Goal: Task Accomplishment & Management: Manage account settings

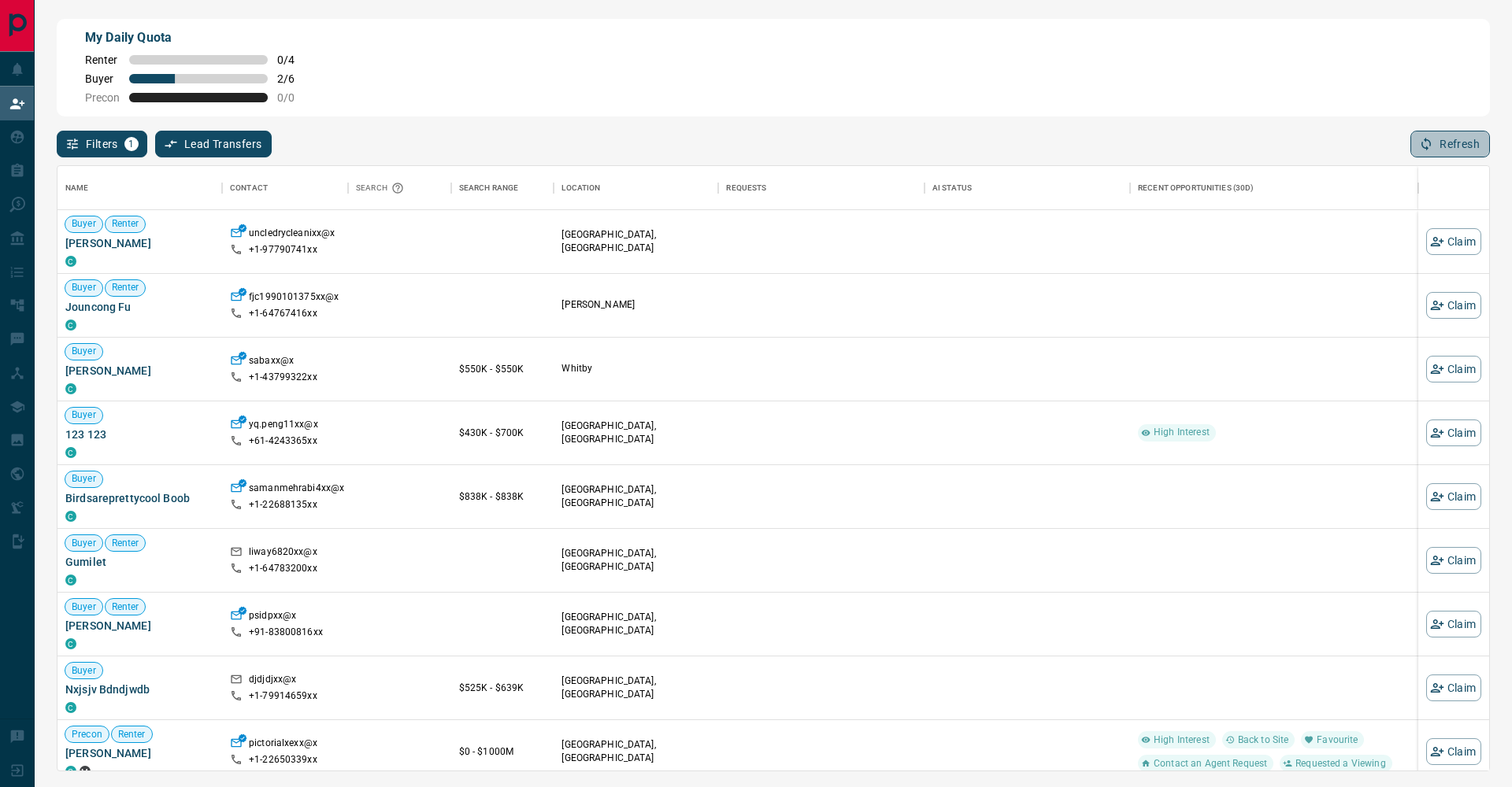
click at [1460, 153] on button "Refresh" at bounding box center [1450, 144] width 79 height 27
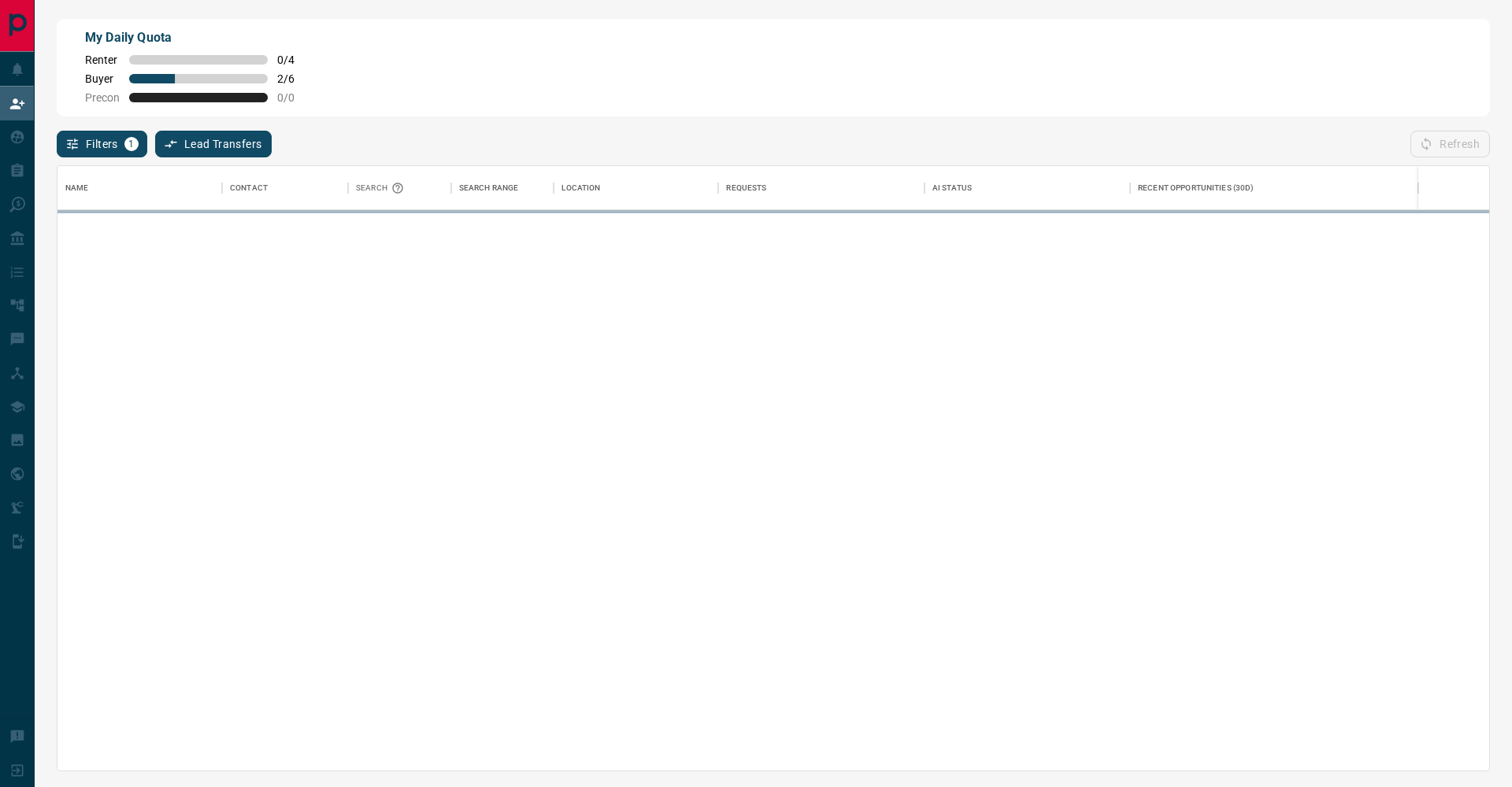
scroll to position [604, 1431]
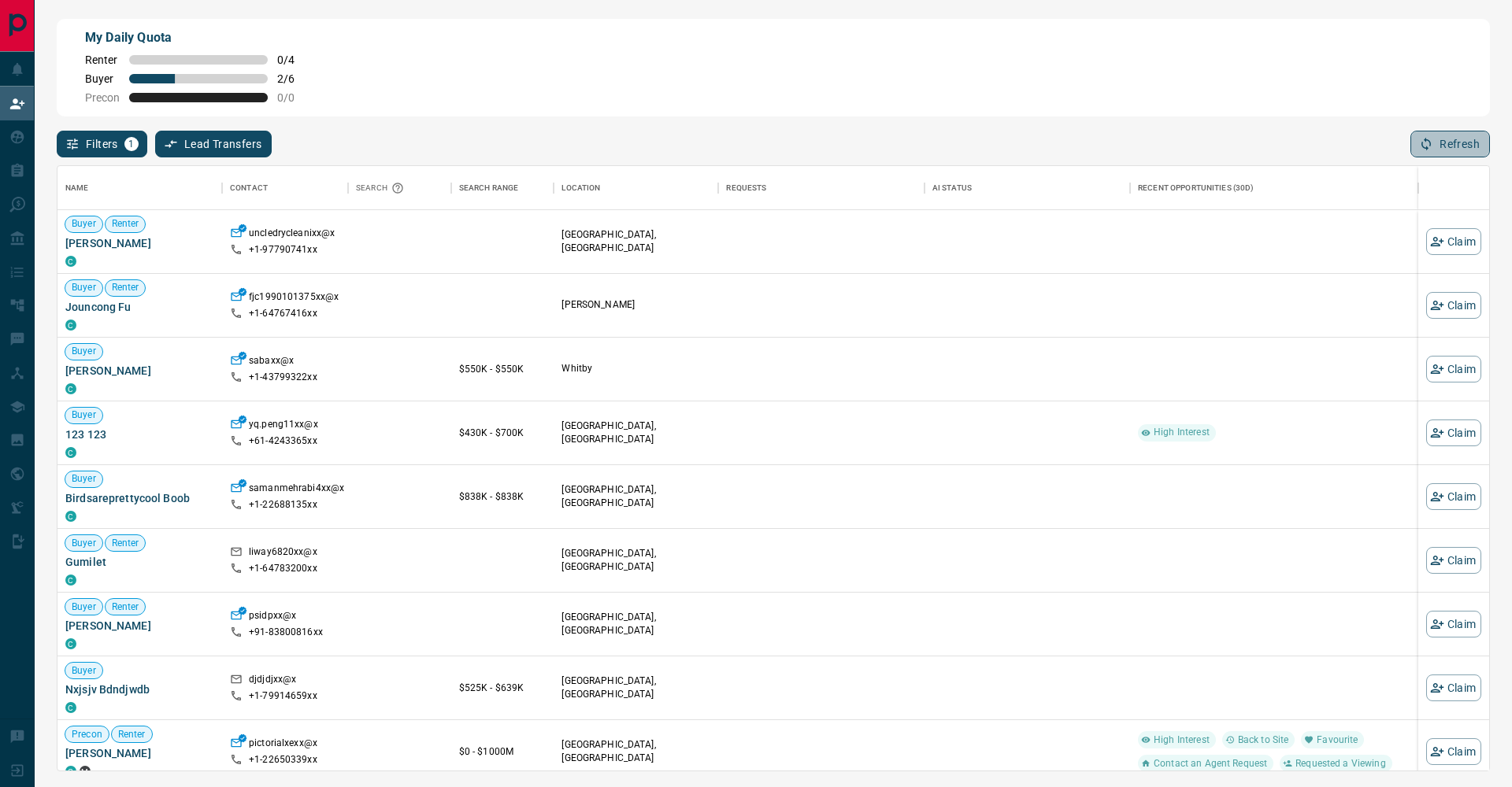
click at [1434, 136] on button "Refresh" at bounding box center [1450, 144] width 79 height 27
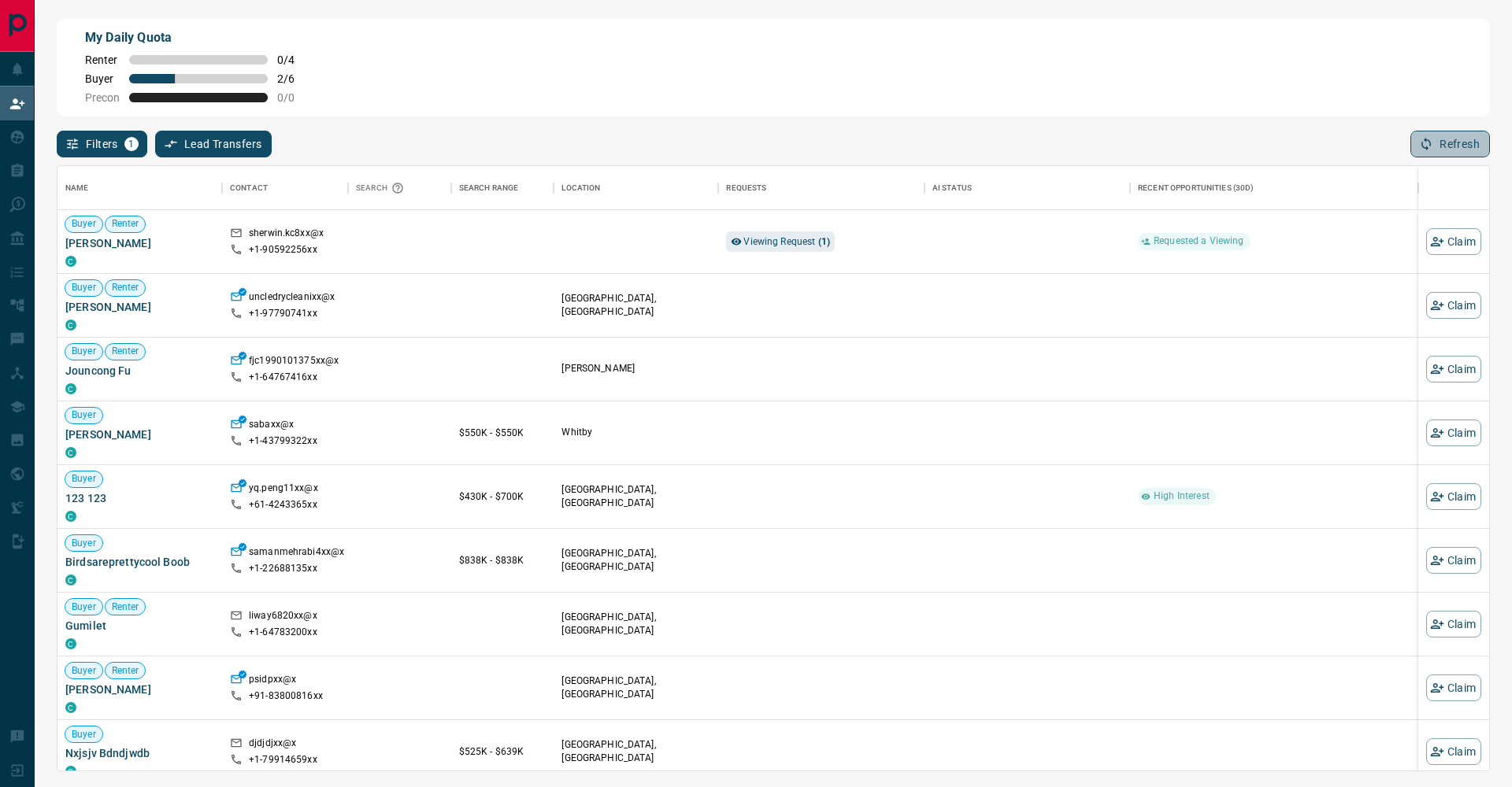
click at [1472, 142] on button "Refresh" at bounding box center [1450, 144] width 79 height 27
click at [785, 247] on span "Viewing Request ( 1 )" at bounding box center [787, 241] width 87 height 15
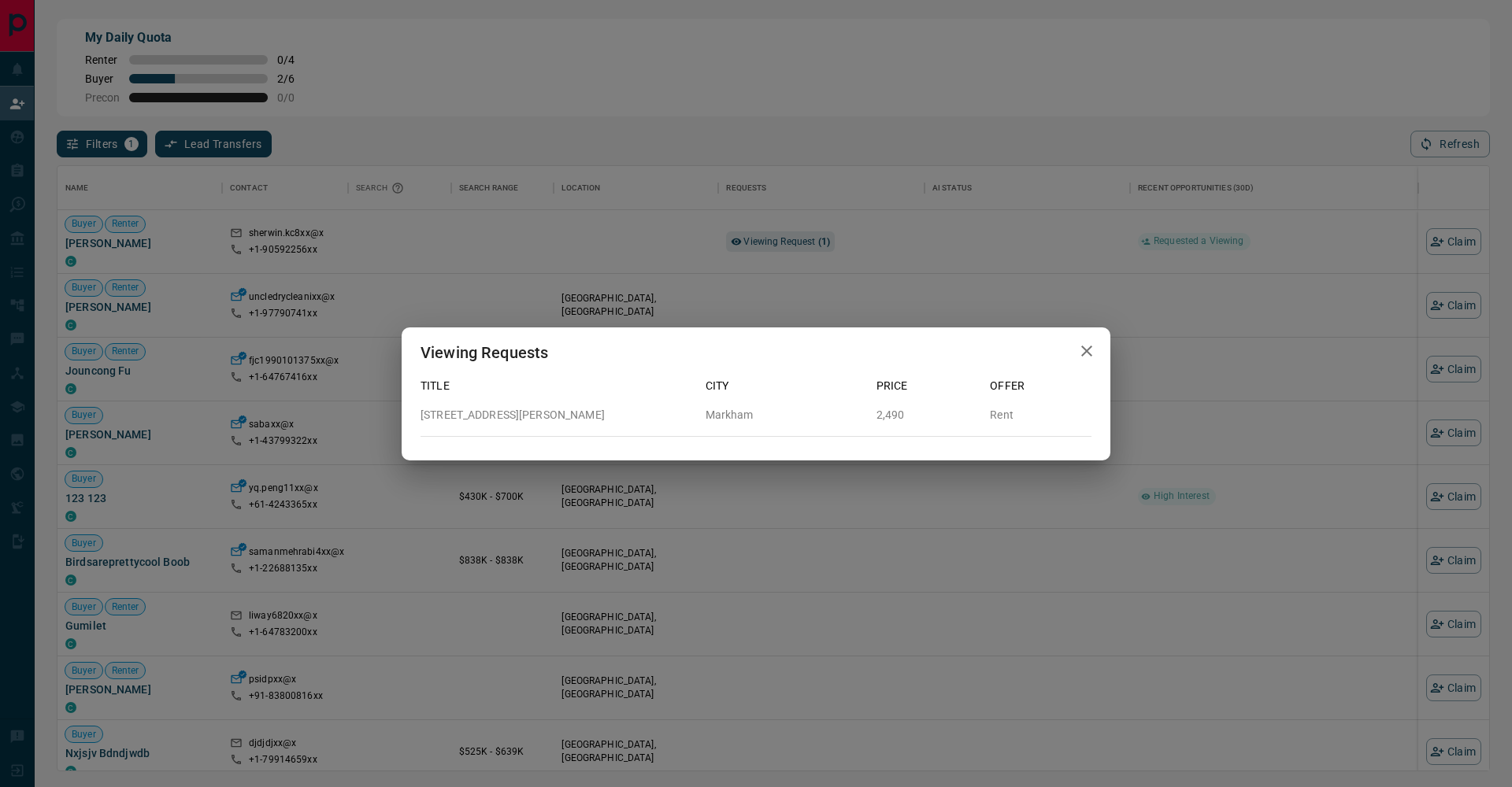
click at [886, 106] on div "Viewing Requests Title City Price Offer [STREET_ADDRESS][PERSON_NAME][PERSON_NA…" at bounding box center [756, 394] width 1512 height 787
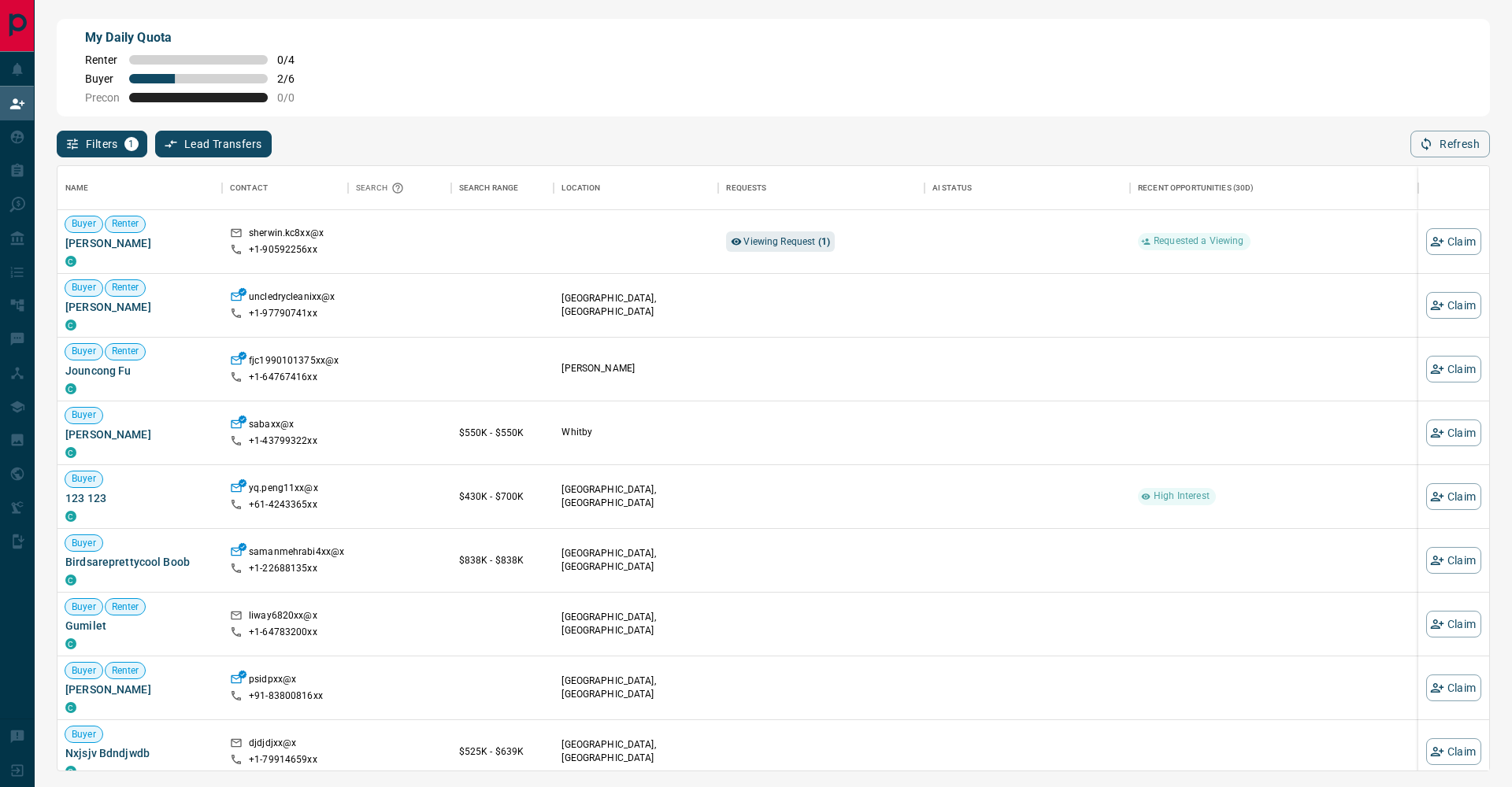
click at [798, 81] on div "My Daily Quota Renter 0 / 4 Buyer 2 / 6 Precon 0 / 0" at bounding box center [773, 67] width 1433 height 97
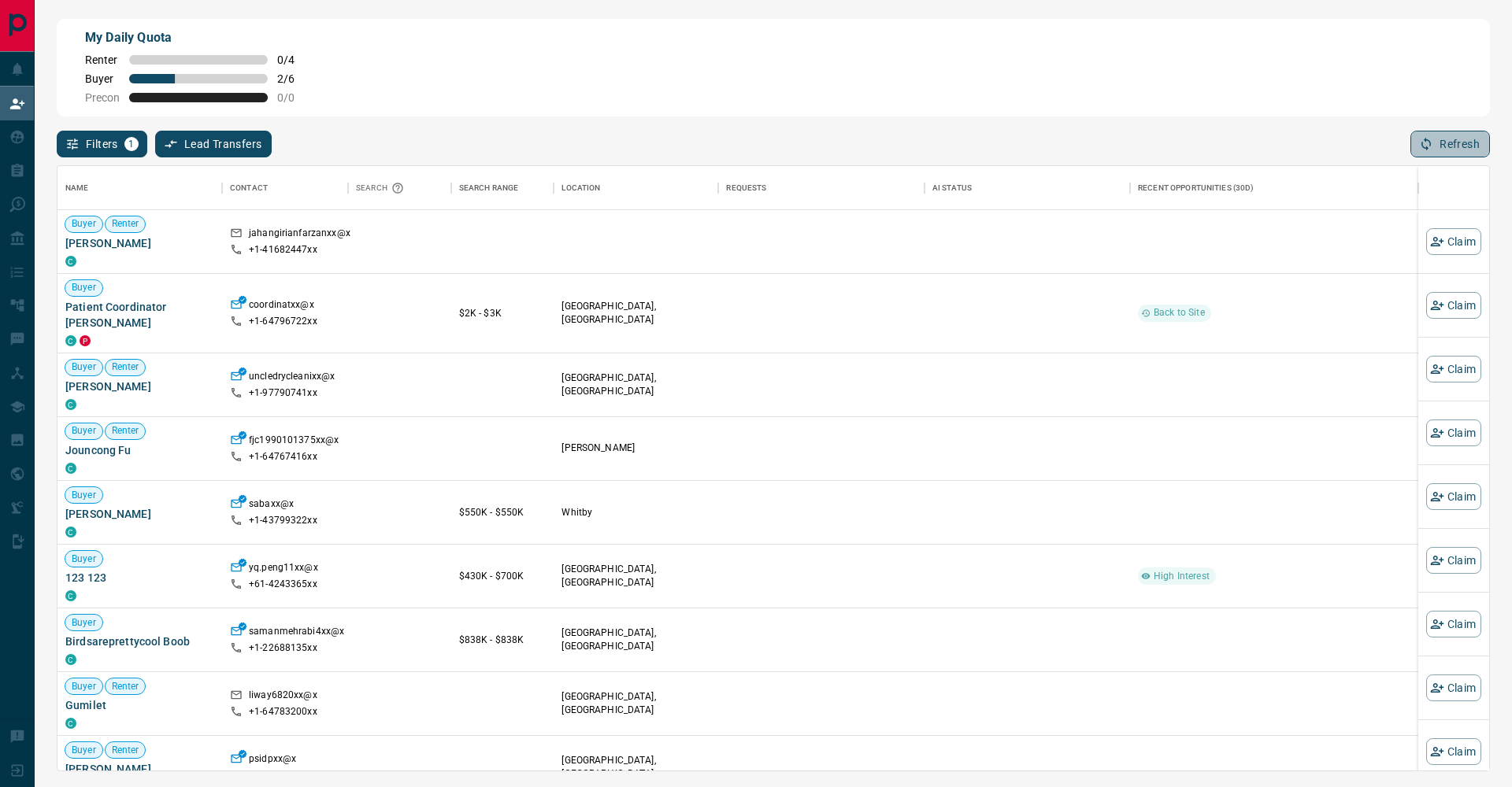
click at [1464, 135] on button "Refresh" at bounding box center [1450, 144] width 79 height 27
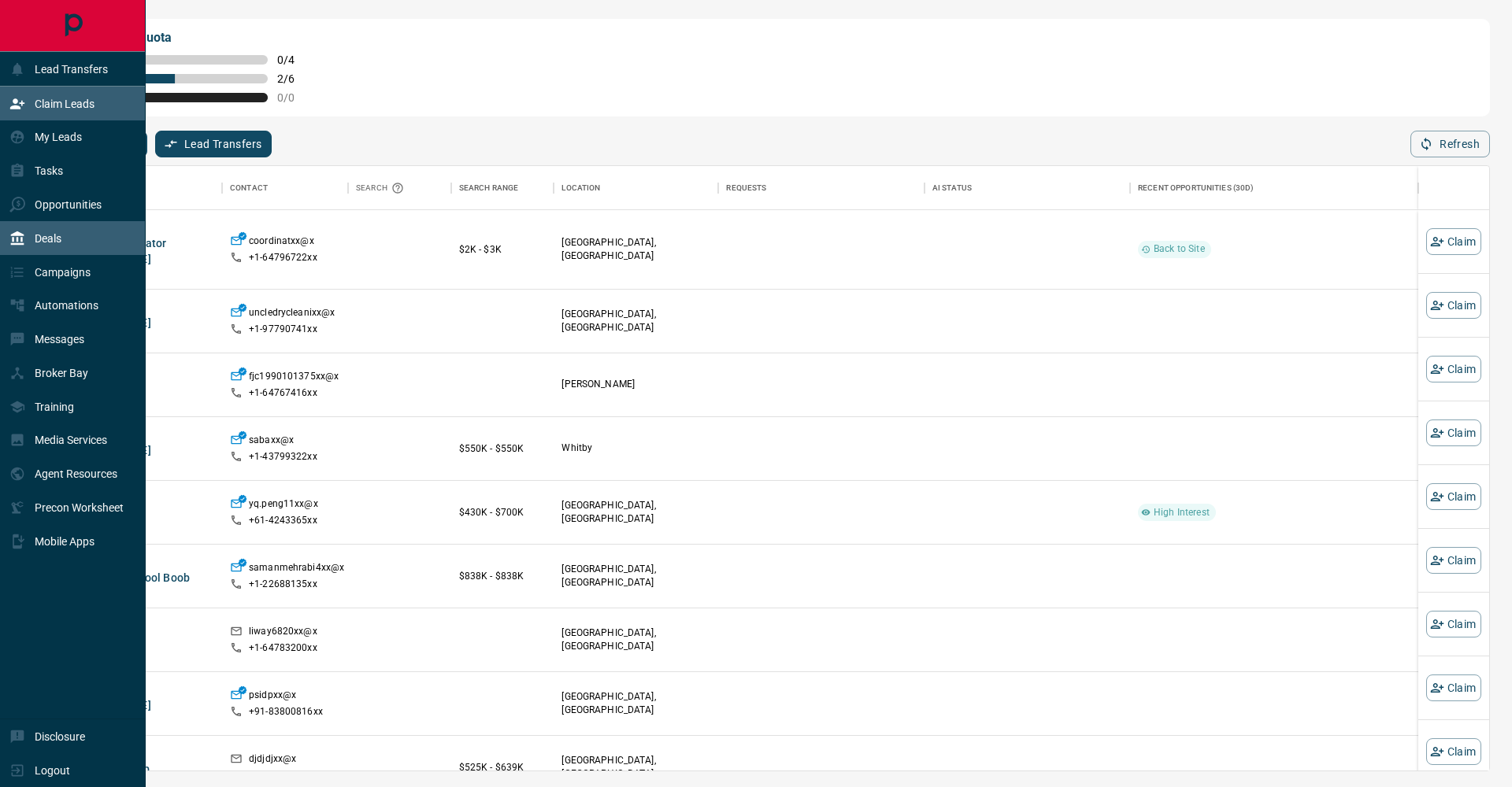
click at [39, 225] on div "Deals" at bounding box center [35, 238] width 52 height 26
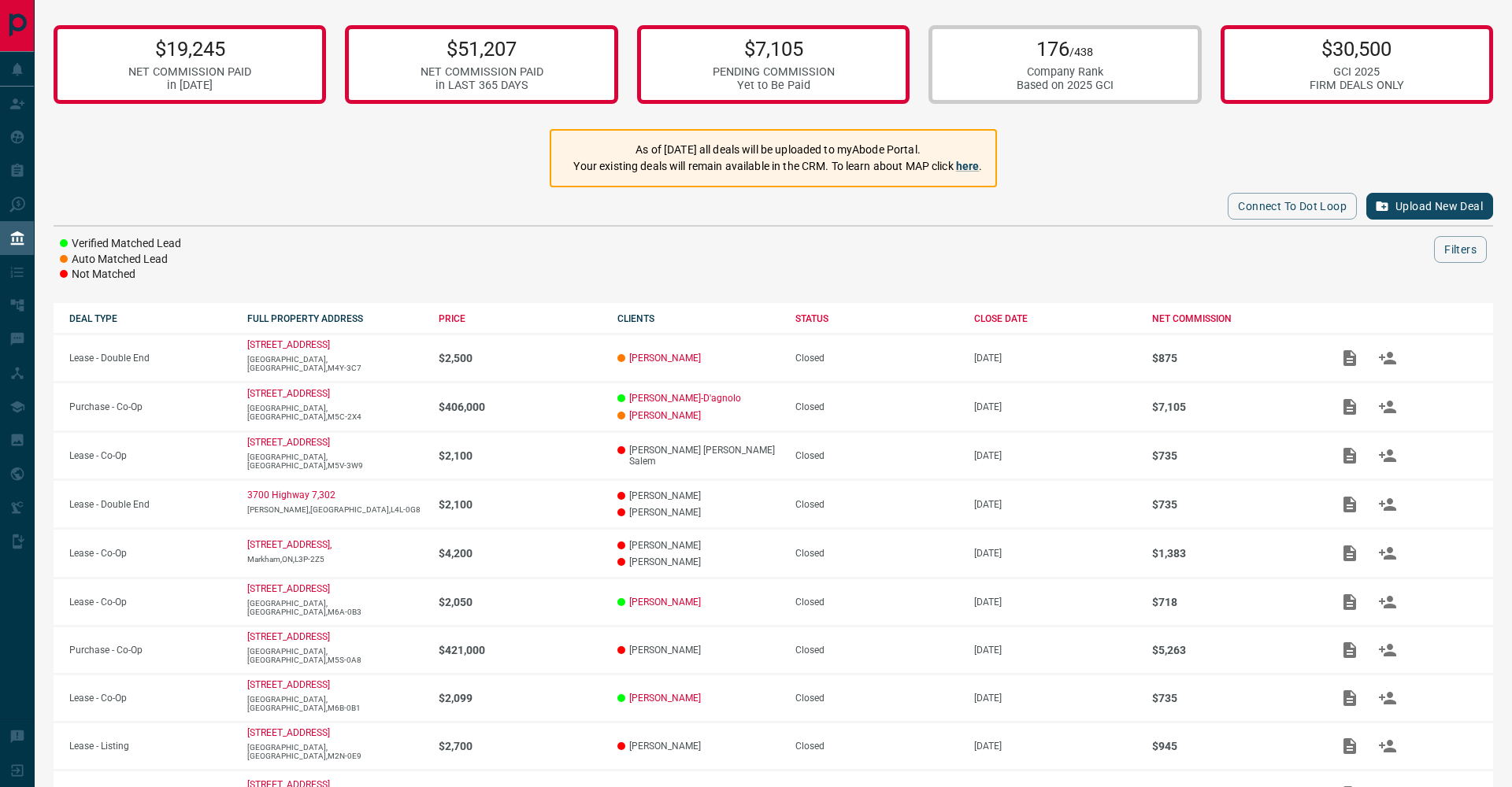
drag, startPoint x: 1185, startPoint y: 61, endPoint x: 1167, endPoint y: 62, distance: 18.0
click at [1185, 61] on div "176 /438 Company Rank Based on 2025 GCI" at bounding box center [1064, 64] width 272 height 78
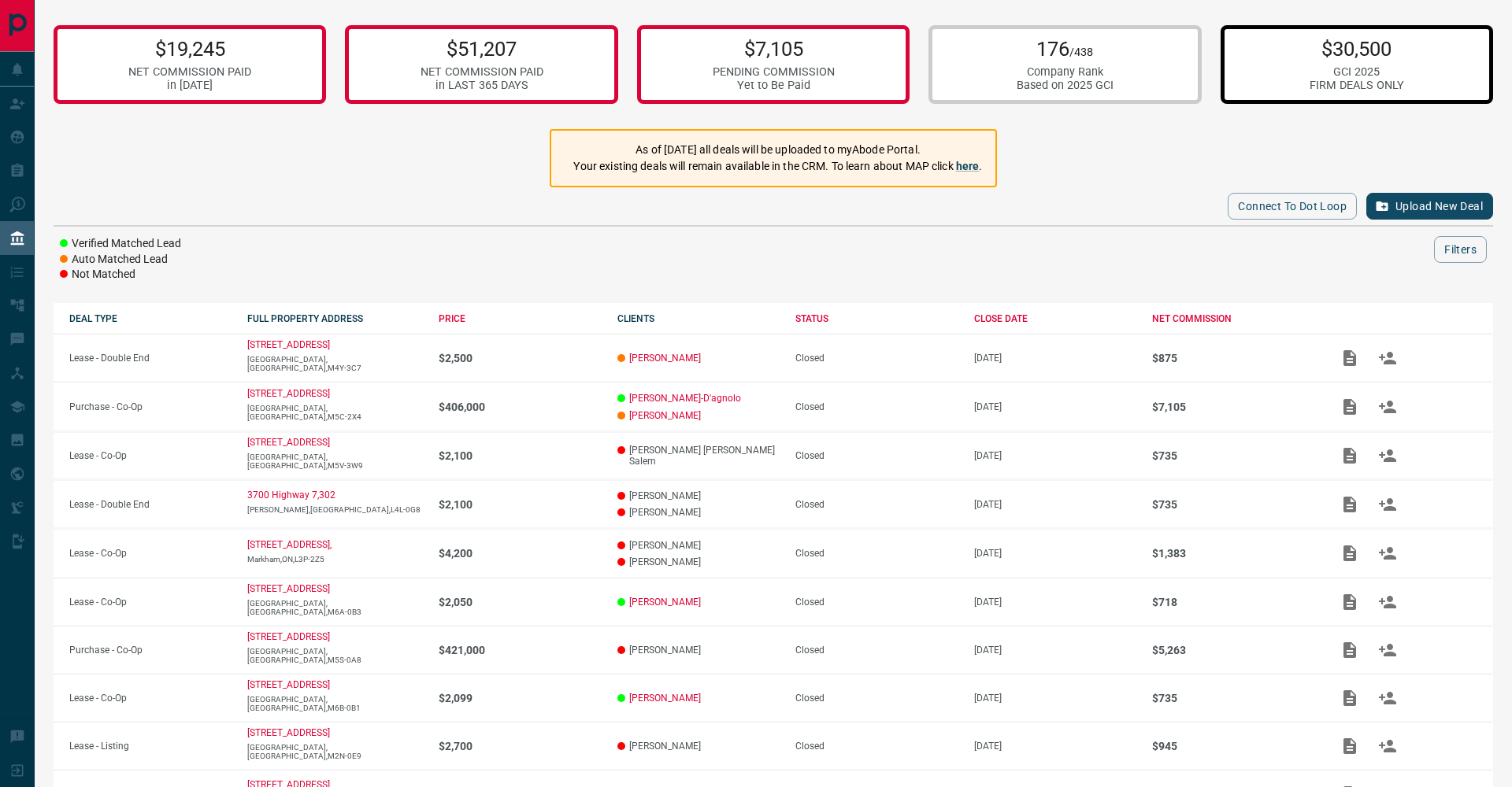
click at [1276, 59] on div "$30,500 GCI 2025 FIRM DEALS ONLY" at bounding box center [1357, 64] width 272 height 78
click at [1217, 138] on div "$19,245 NET COMMISSION PAID in [DATE] $51,207 NET COMMISSION PAID in LAST 365 D…" at bounding box center [773, 455] width 1477 height 910
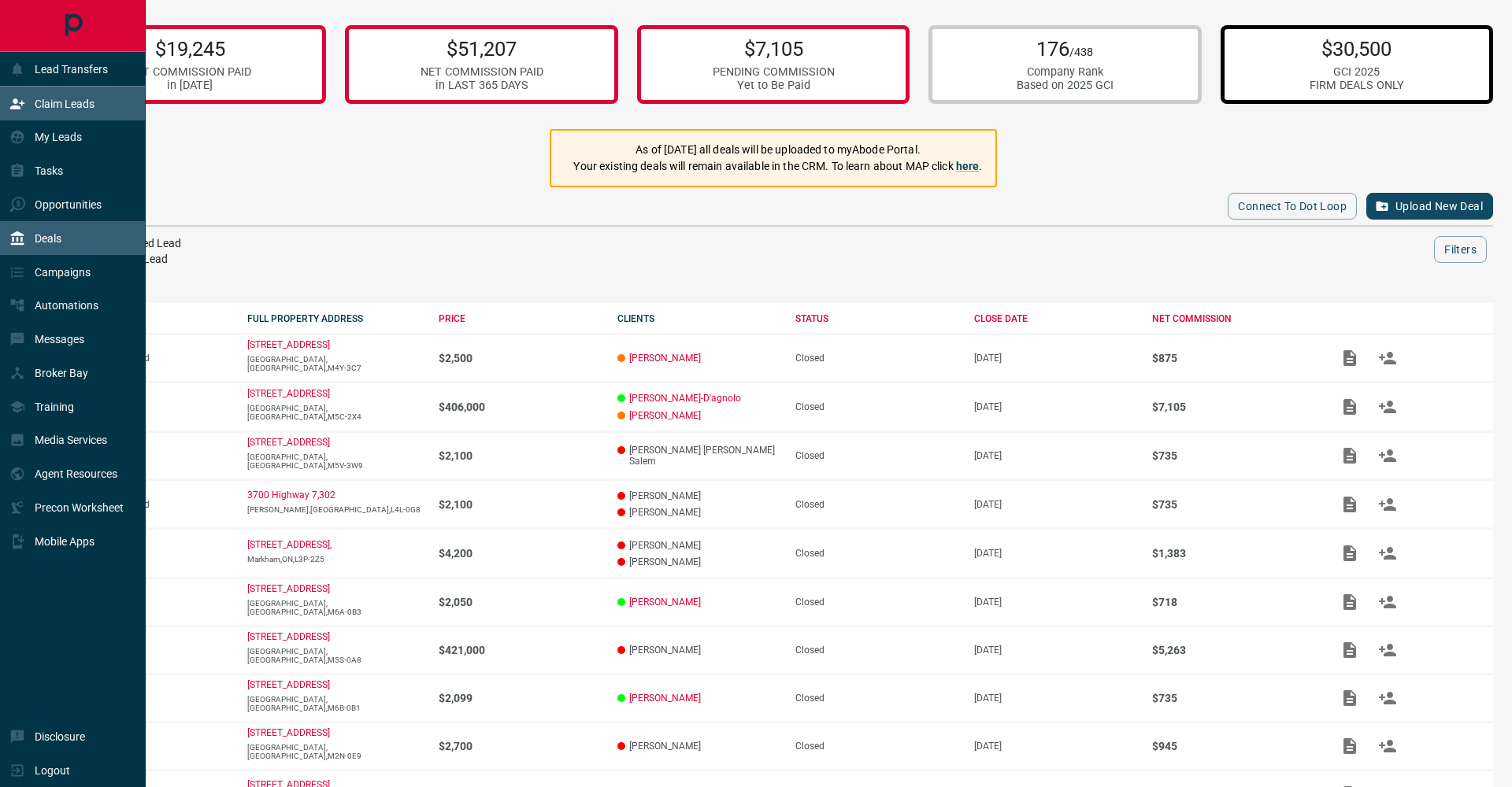
click at [66, 108] on p "Claim Leads" at bounding box center [64, 103] width 59 height 13
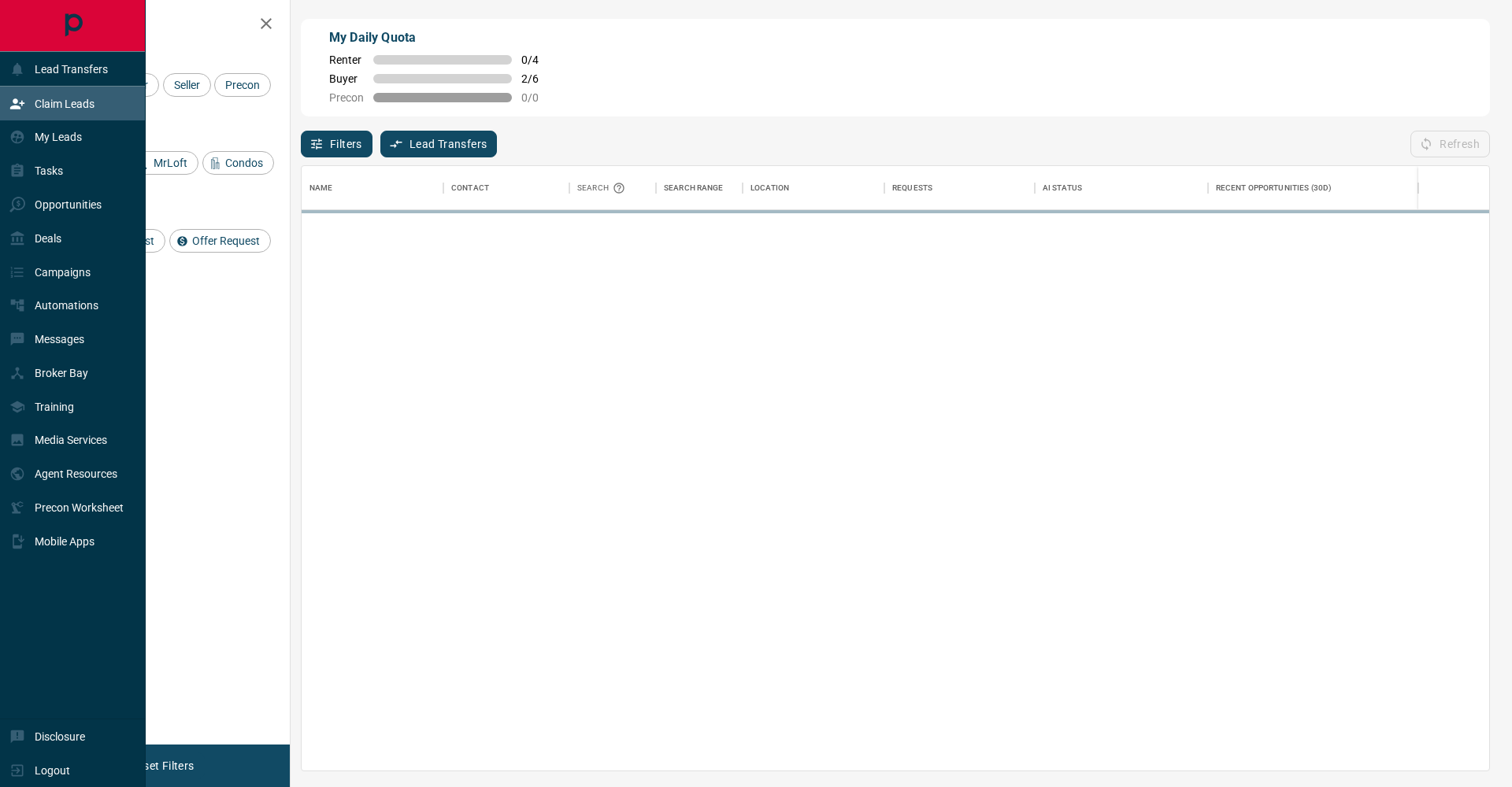
scroll to position [1, 1]
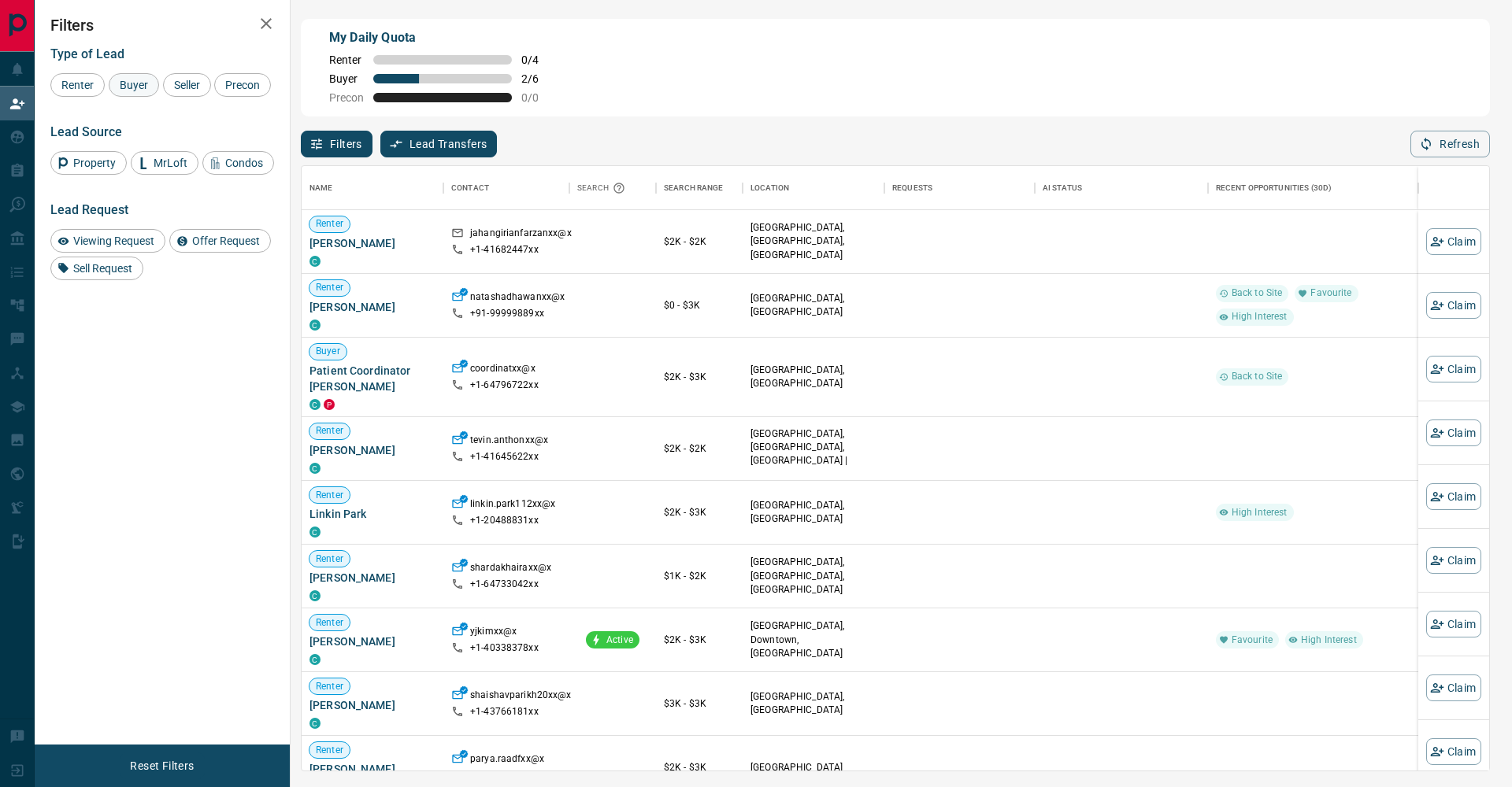
click at [155, 87] on div "Buyer" at bounding box center [134, 84] width 50 height 23
click at [206, 84] on span "Seller" at bounding box center [187, 84] width 37 height 13
click at [220, 91] on span "Precon" at bounding box center [242, 84] width 46 height 13
click at [271, 23] on icon "button" at bounding box center [266, 23] width 19 height 19
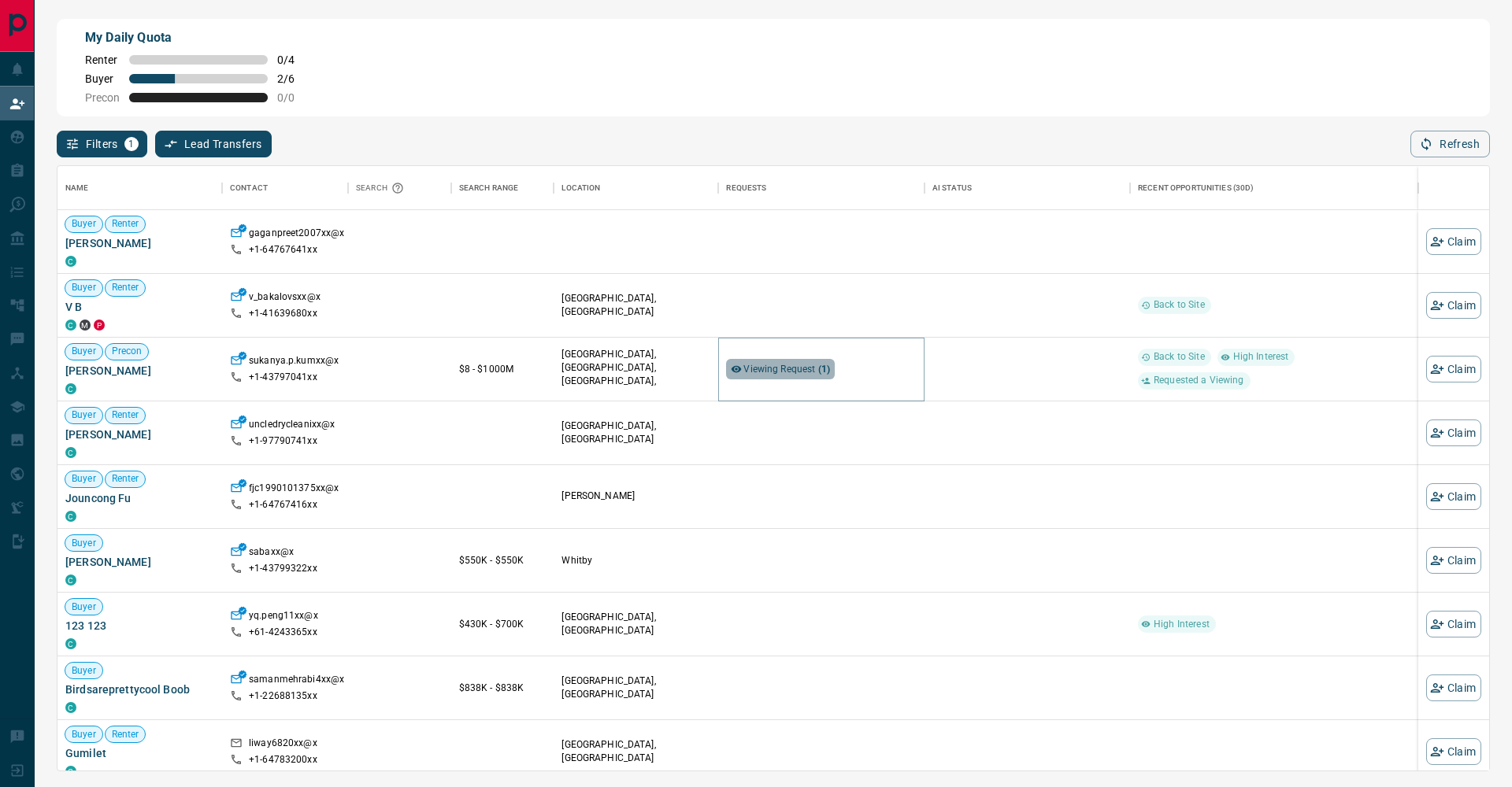
click at [762, 369] on span "Viewing Request ( 1 )" at bounding box center [787, 369] width 87 height 11
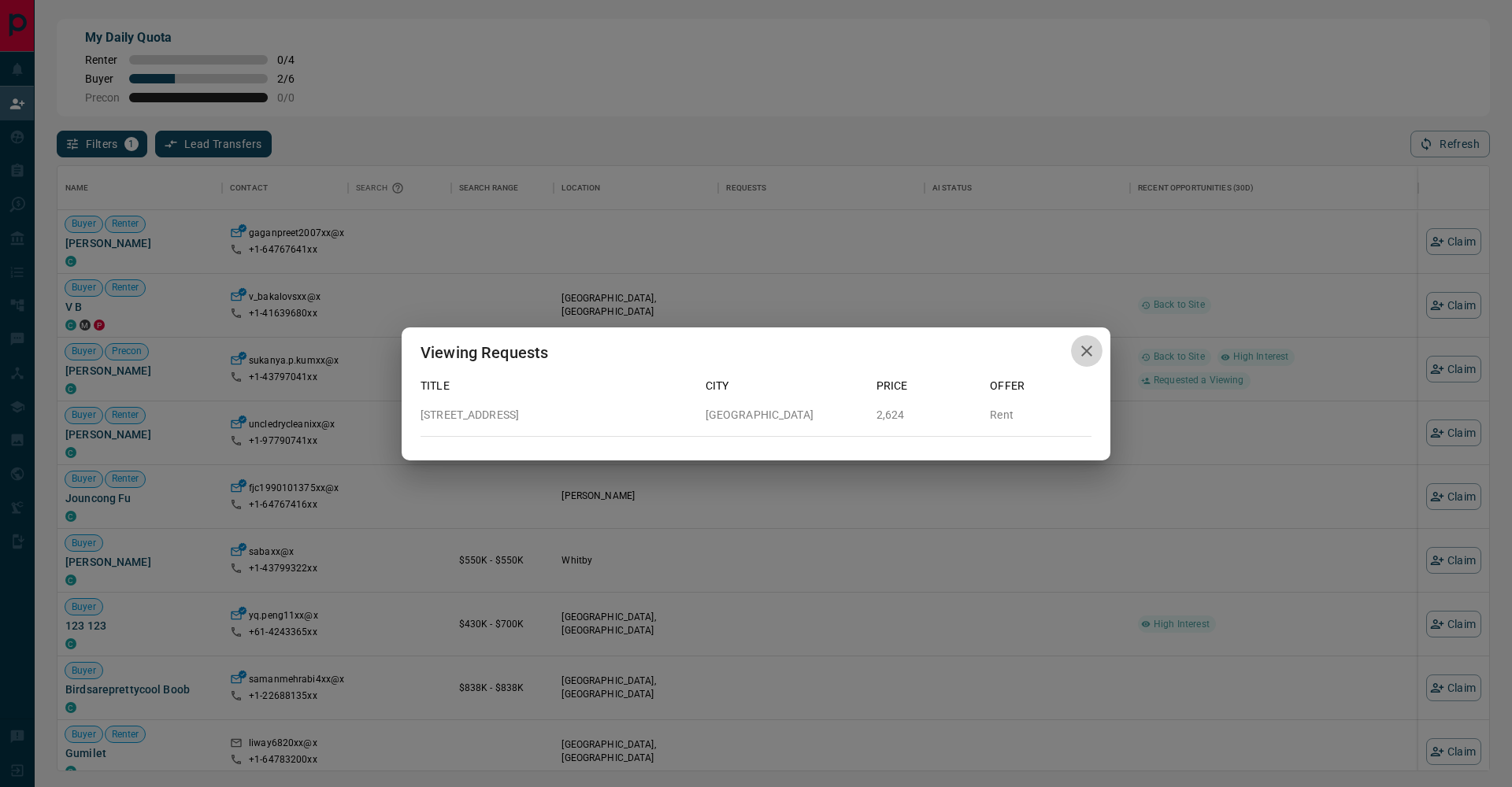
click at [1086, 350] on icon "button" at bounding box center [1086, 350] width 11 height 11
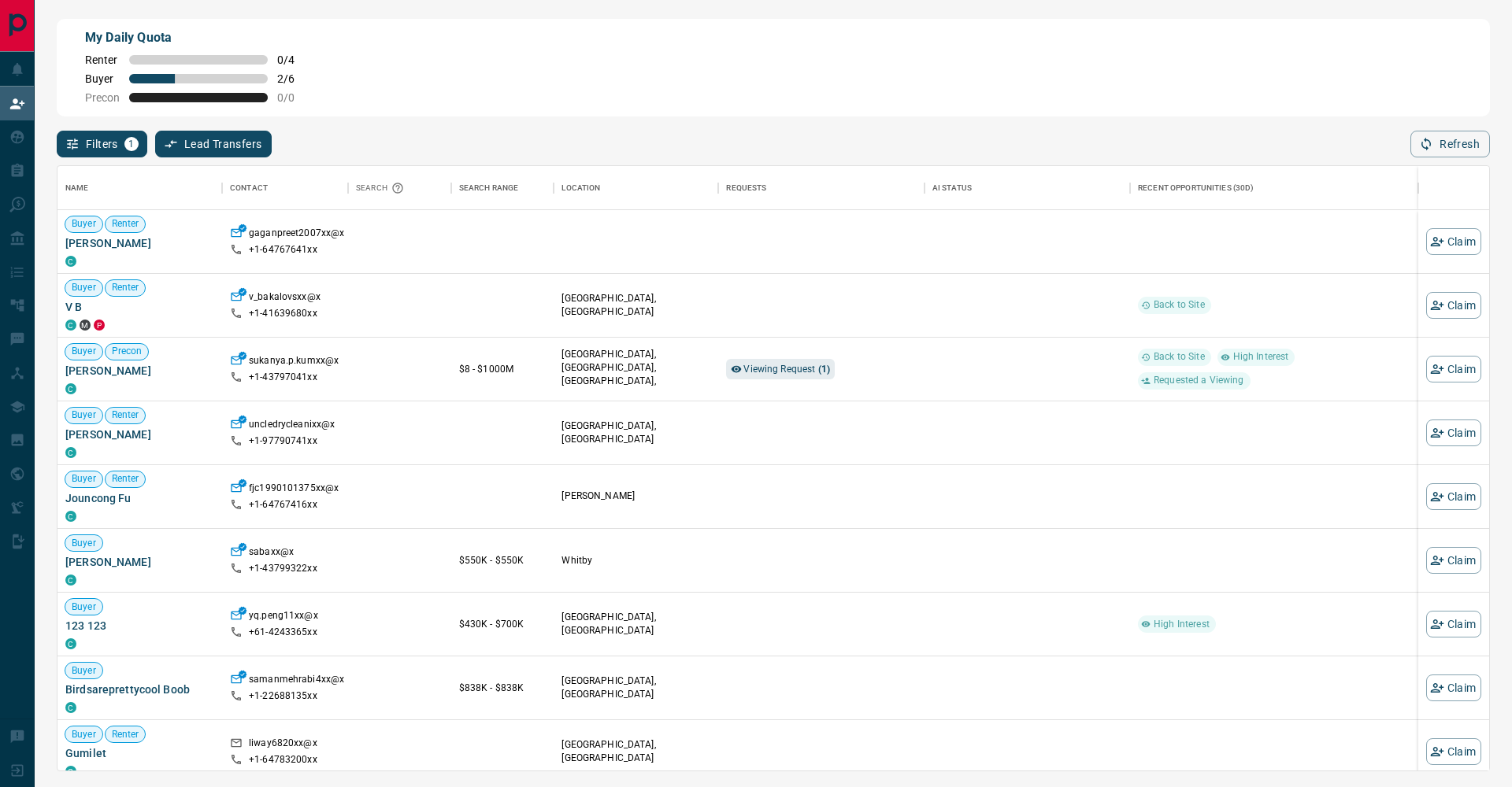
click at [617, 115] on div "My Daily Quota Renter 0 / 4 Buyer 2 / 6 Precon 0 / 0" at bounding box center [773, 67] width 1433 height 97
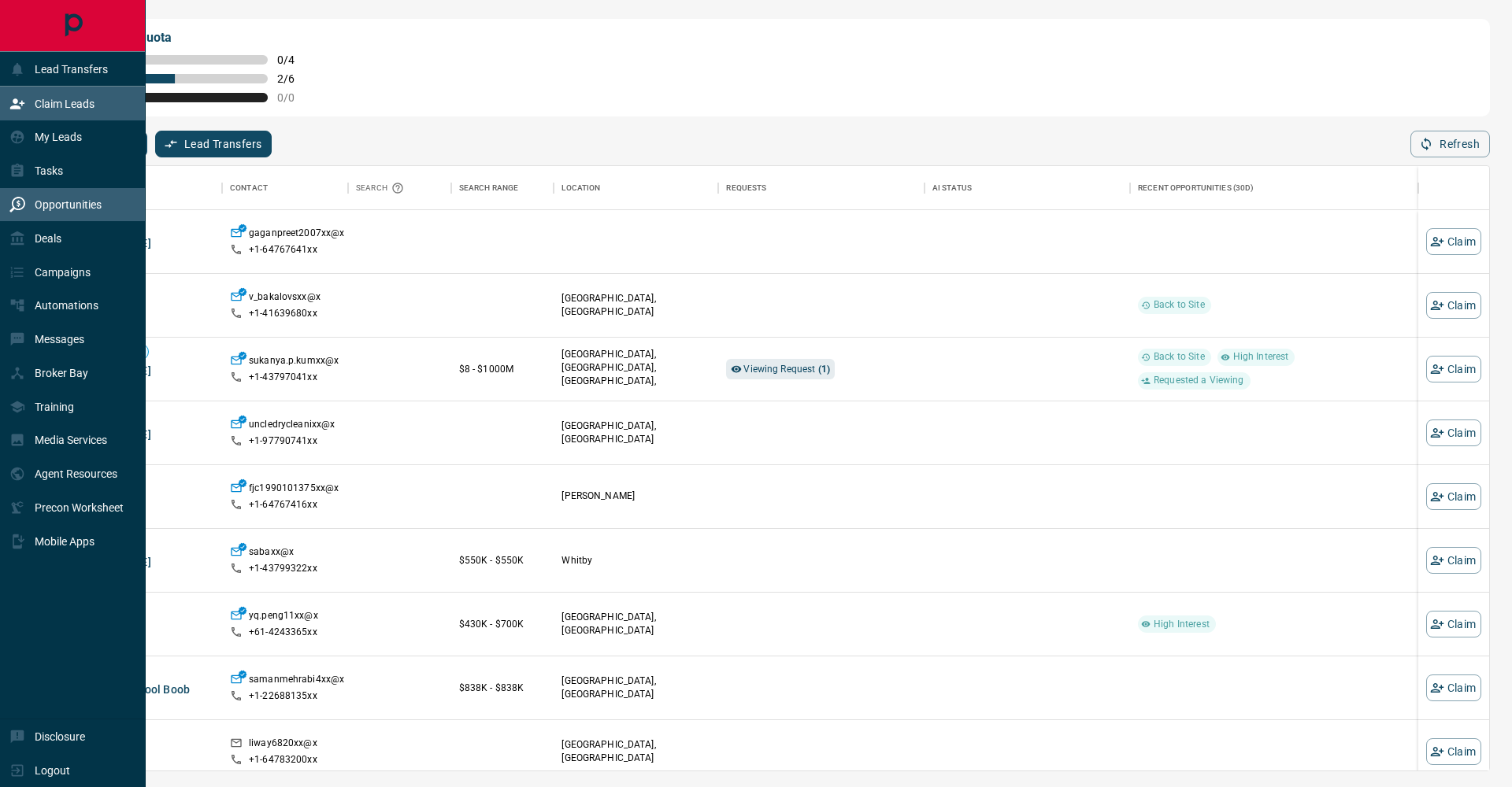
click at [69, 190] on div "Opportunities" at bounding box center [72, 204] width 146 height 34
